Goal: Task Accomplishment & Management: Use online tool/utility

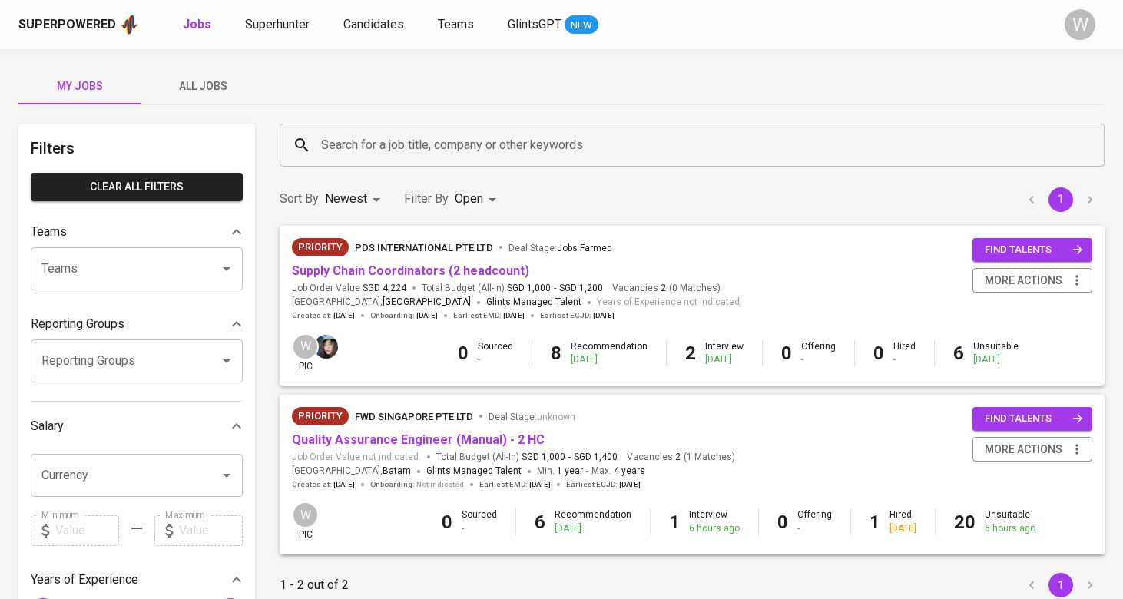
click at [220, 78] on span "All Jobs" at bounding box center [203, 86] width 104 height 19
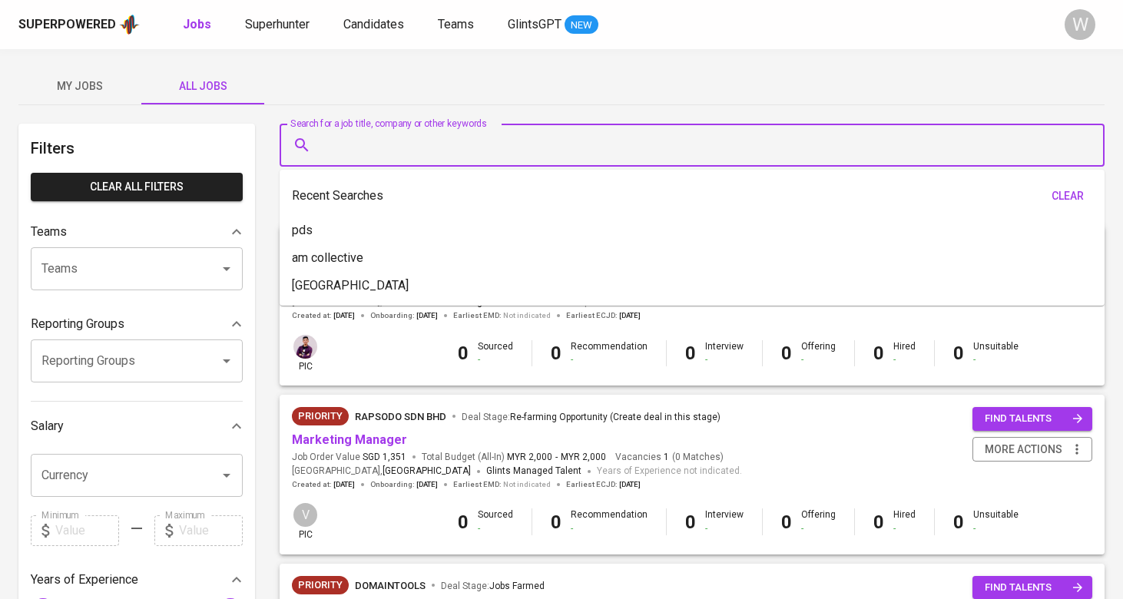
click at [320, 137] on input "Search for a job title, company or other keywords" at bounding box center [695, 145] width 757 height 29
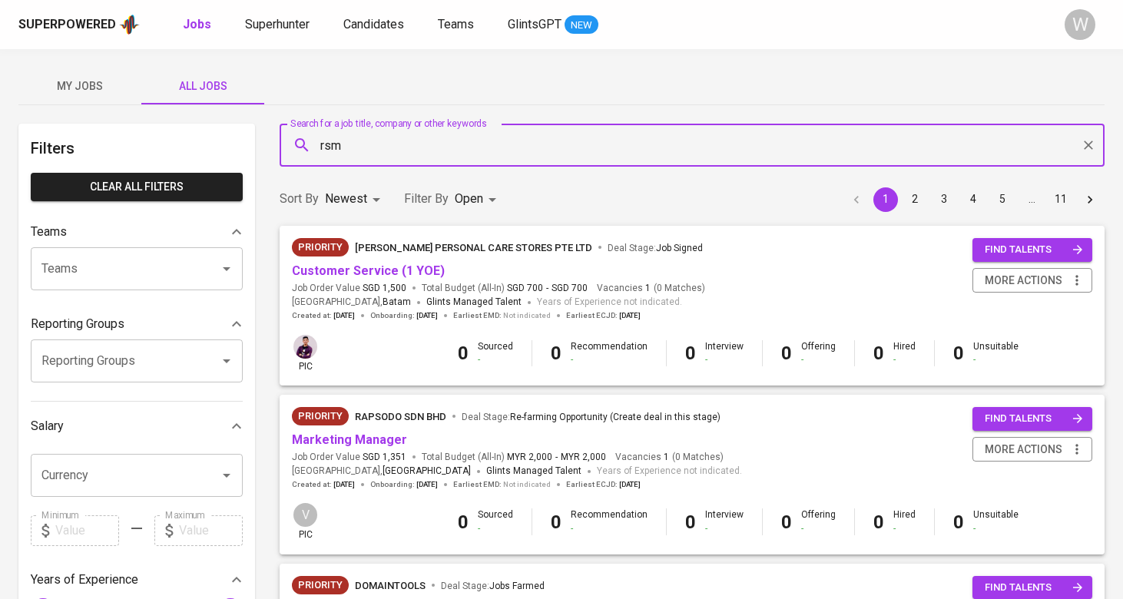
type input "rsm"
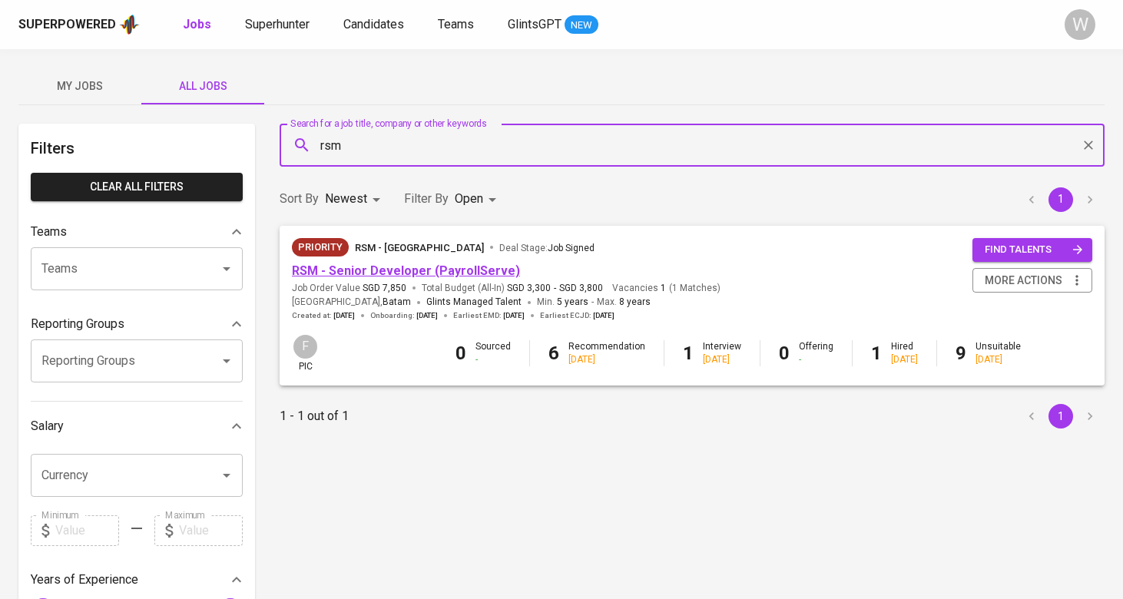
click at [452, 270] on link "RSM - Senior Developer (PayrollServe)" at bounding box center [406, 270] width 228 height 15
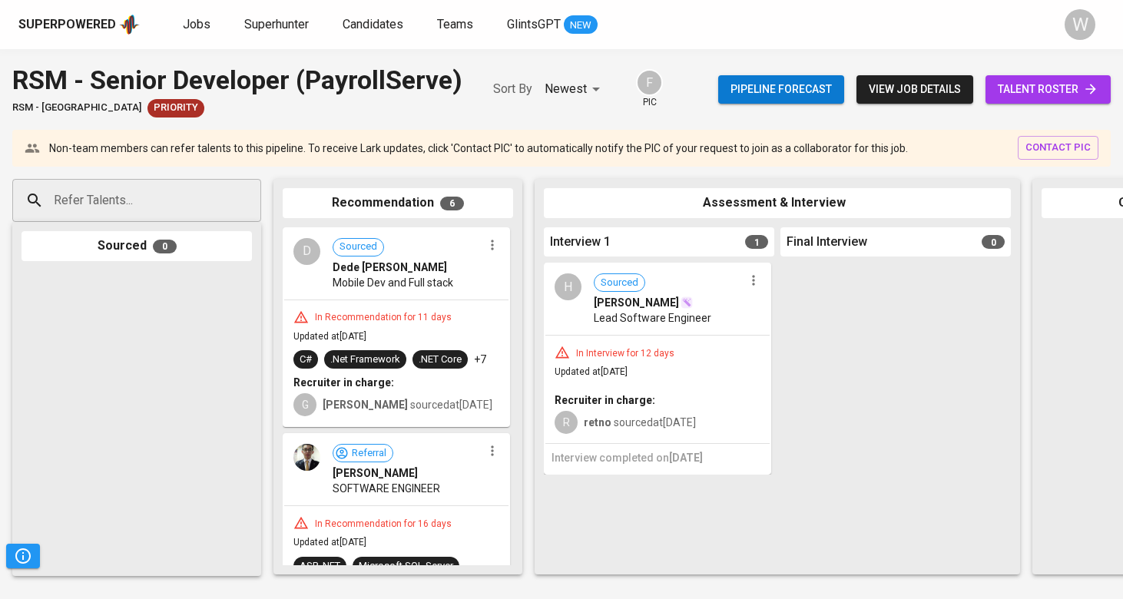
click at [873, 95] on span "view job details" at bounding box center [915, 89] width 92 height 19
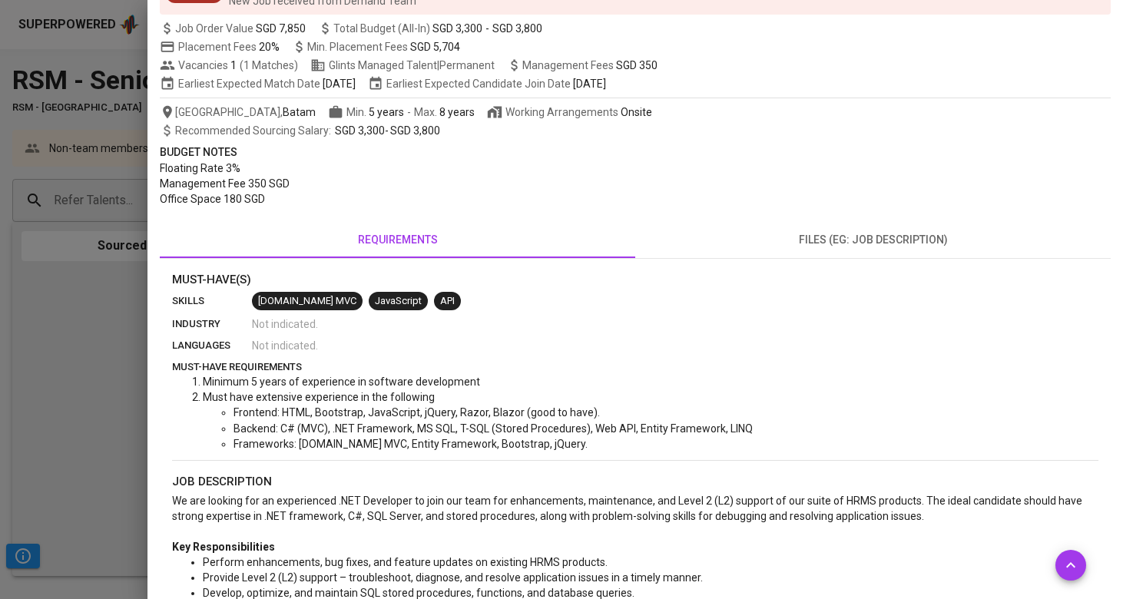
scroll to position [568, 0]
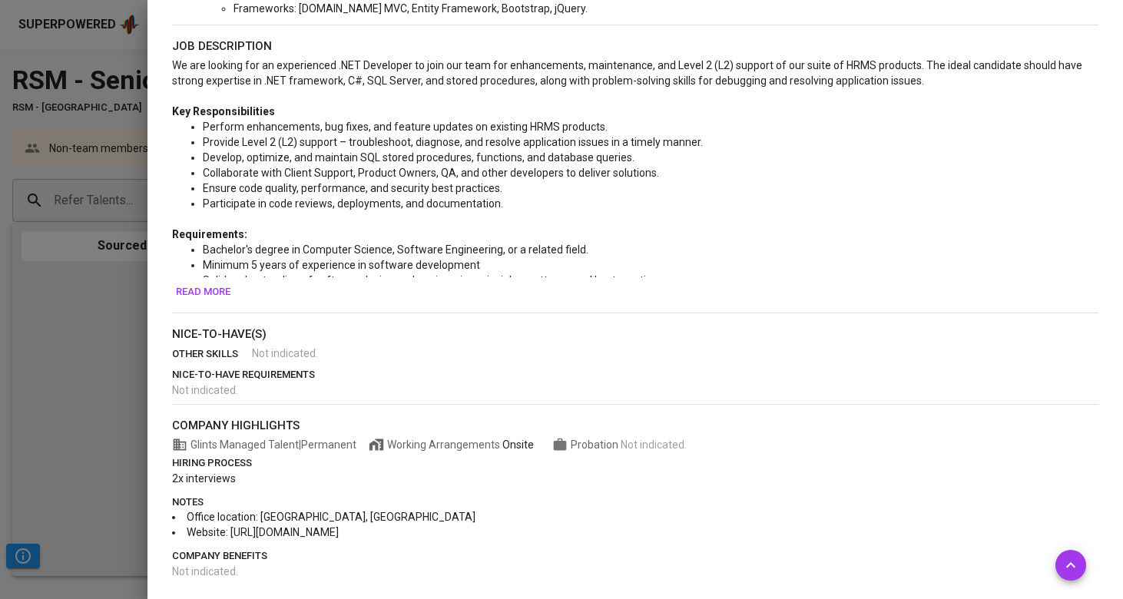
click at [209, 290] on span "Read more" at bounding box center [203, 292] width 55 height 18
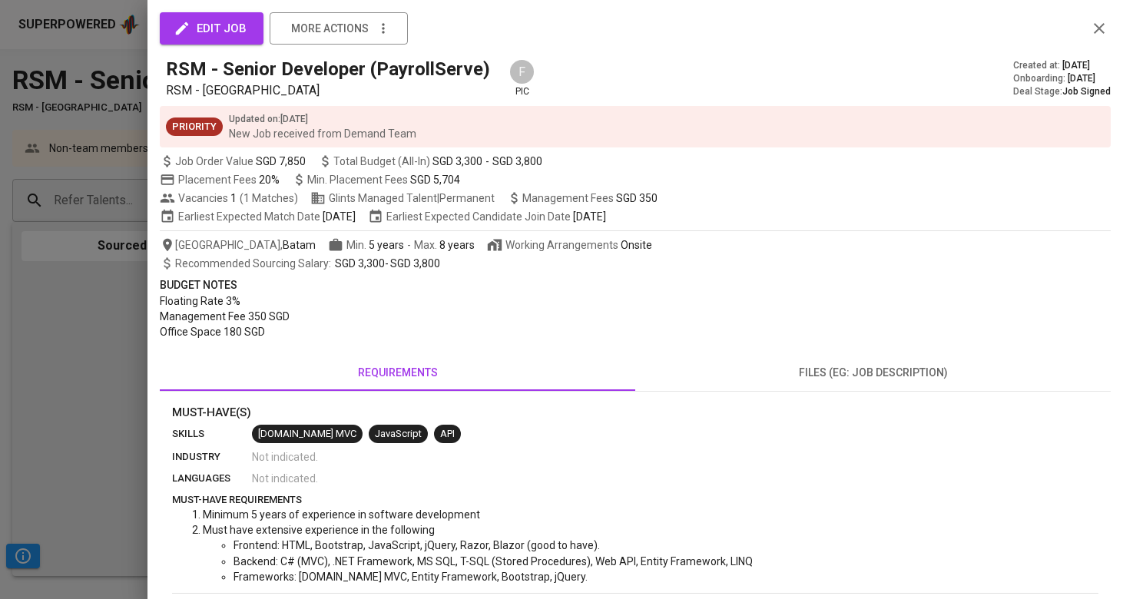
scroll to position [0, 0]
click at [744, 385] on button "files (eg: job description)" at bounding box center [873, 372] width 476 height 37
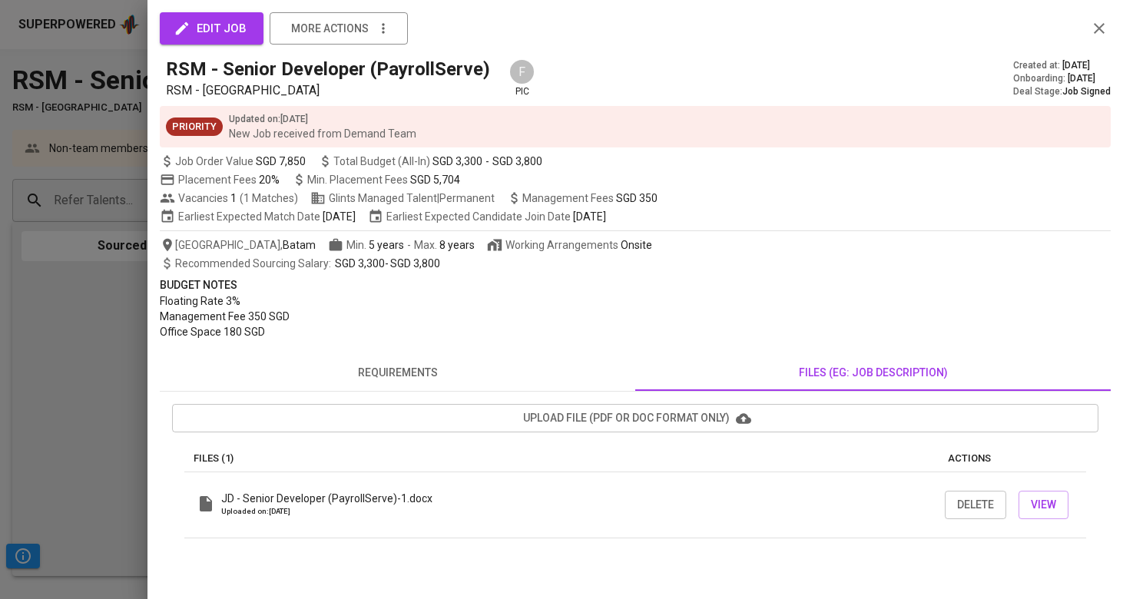
click at [521, 406] on button "upload file (pdf or doc format only)" at bounding box center [635, 418] width 926 height 28
click at [31, 168] on div at bounding box center [561, 299] width 1123 height 599
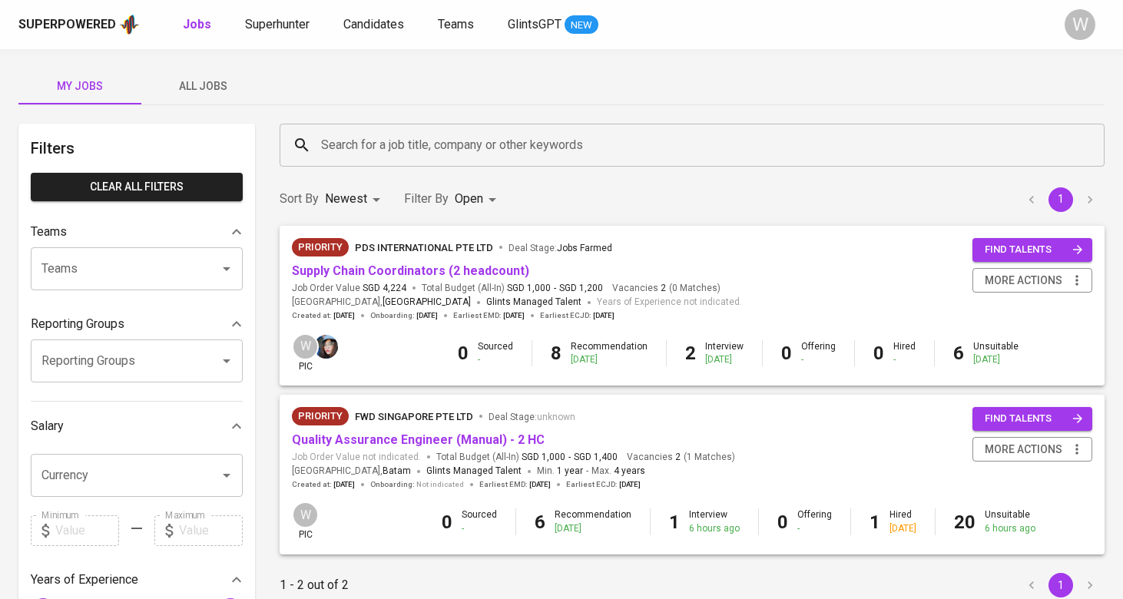
click at [221, 90] on span "All Jobs" at bounding box center [203, 86] width 104 height 19
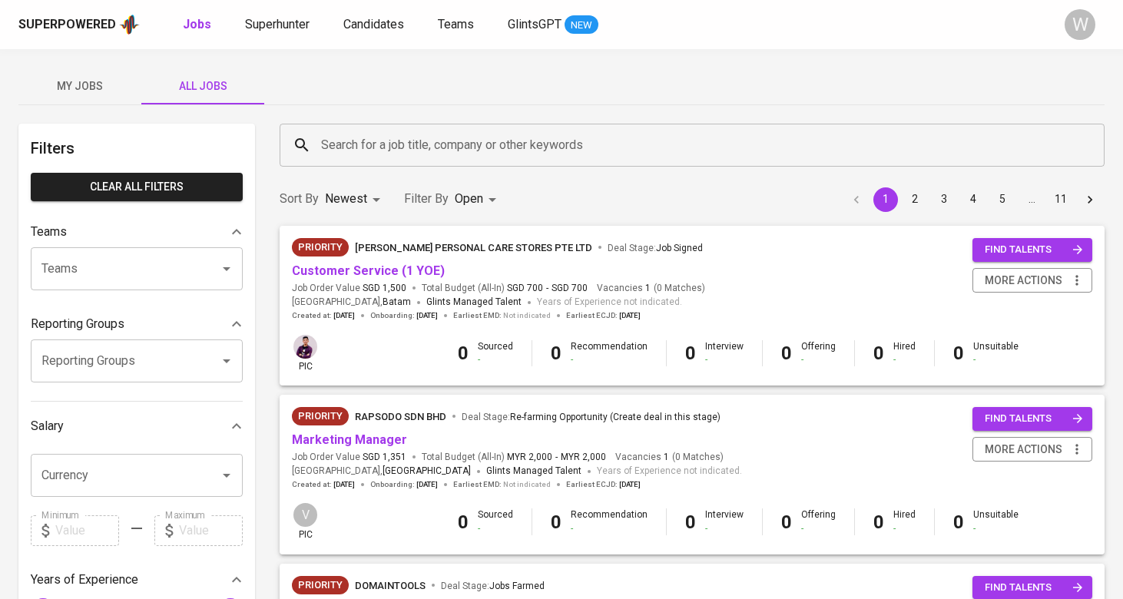
click at [333, 137] on input "Search for a job title, company or other keywords" at bounding box center [695, 145] width 757 height 29
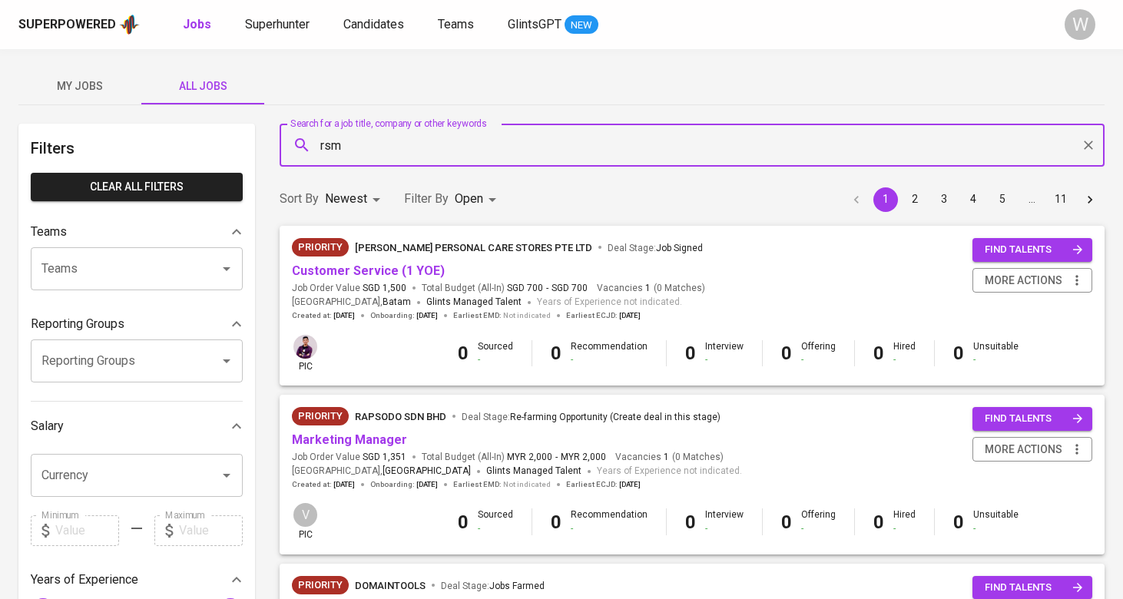
type input "rsm"
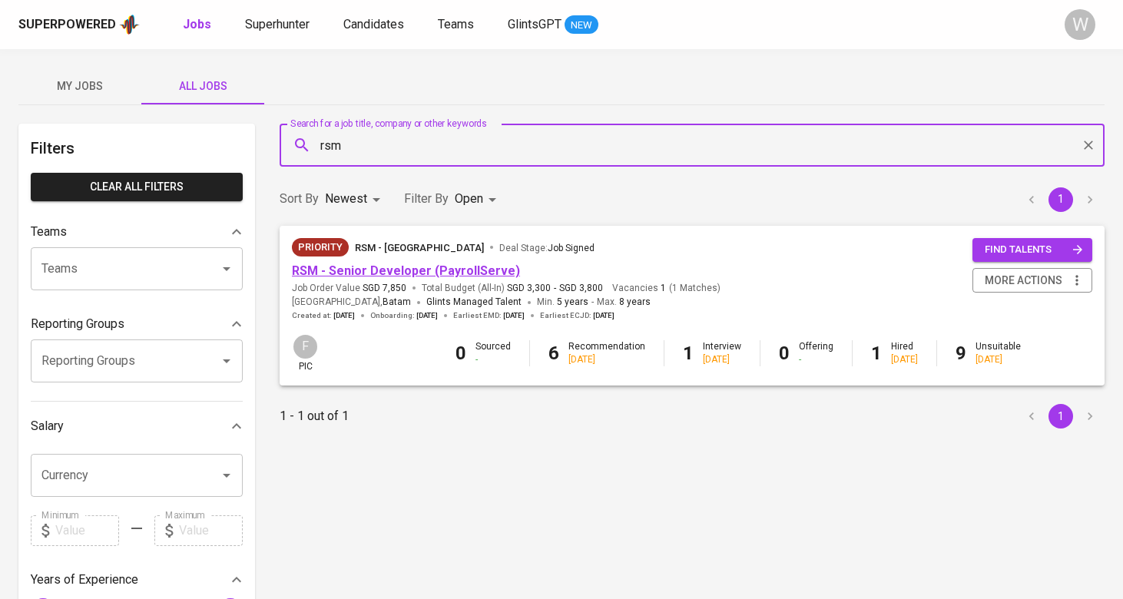
click at [422, 272] on link "RSM - Senior Developer (PayrollServe)" at bounding box center [406, 270] width 228 height 15
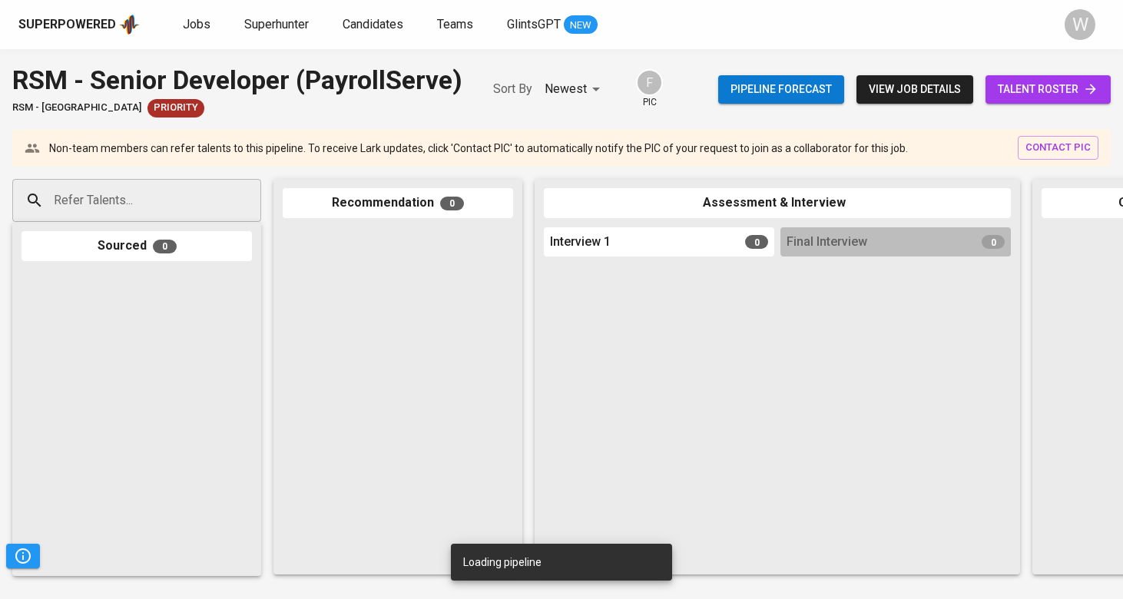
click at [887, 74] on div "Pipeline forecast view job details talent roster" at bounding box center [914, 89] width 393 height 56
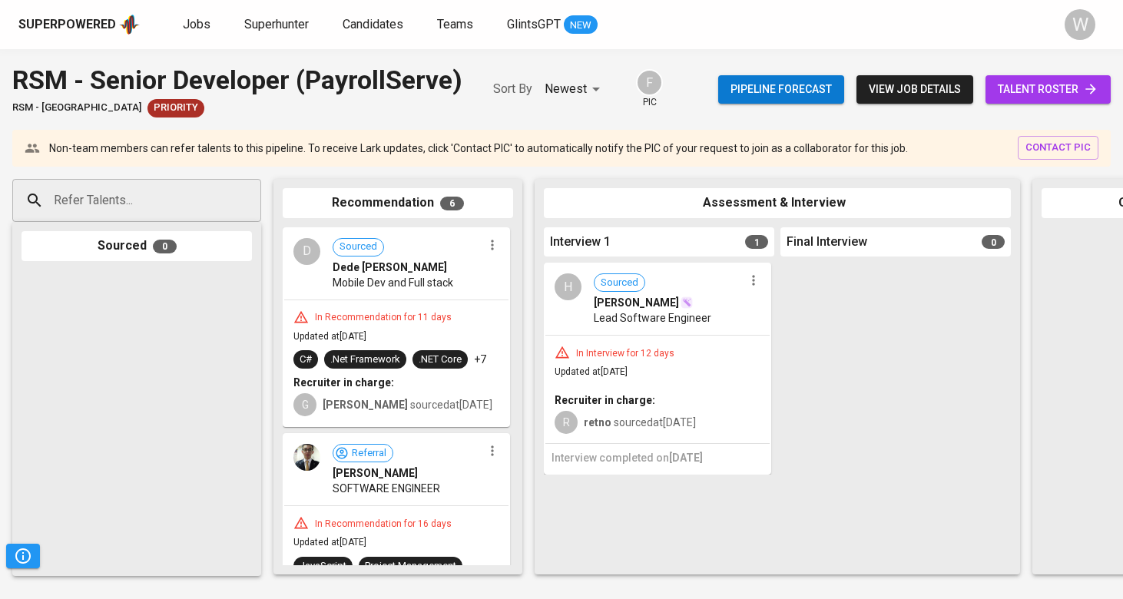
click at [883, 84] on span "view job details" at bounding box center [915, 89] width 92 height 19
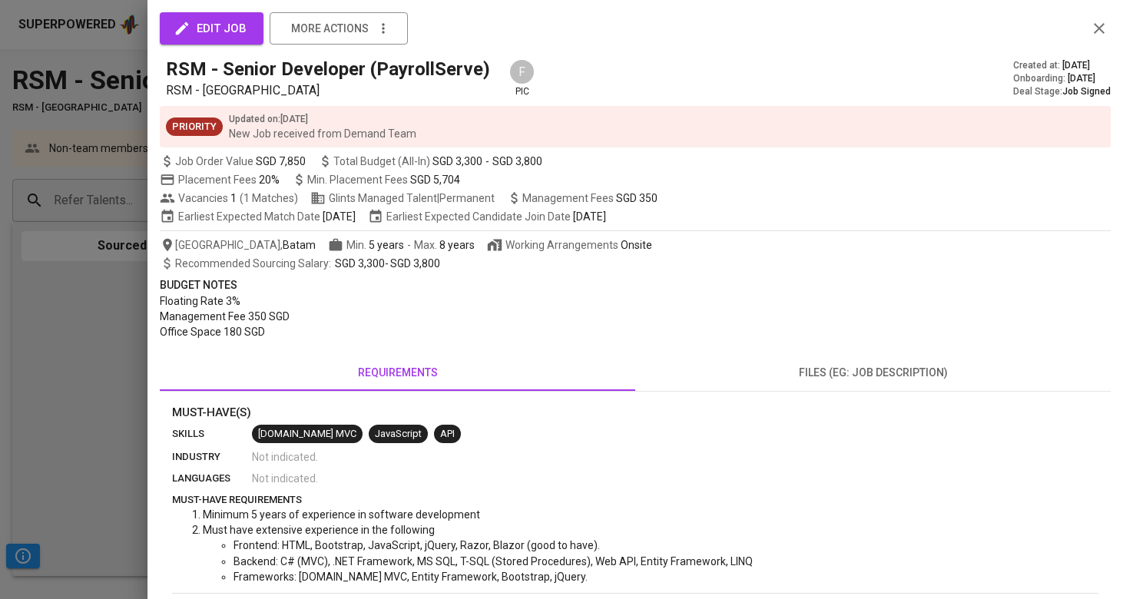
click at [1106, 31] on icon "button" at bounding box center [1099, 28] width 18 height 18
